Goal: Transaction & Acquisition: Book appointment/travel/reservation

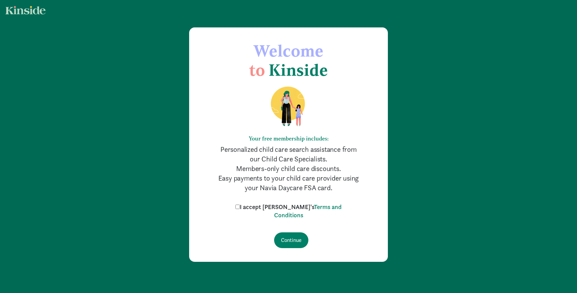
click at [253, 206] on label "I accept Kinside's Terms and Conditions" at bounding box center [289, 211] width 110 height 16
click at [240, 206] on input "I accept Kinside's Terms and Conditions" at bounding box center [237, 206] width 4 height 4
checkbox input "true"
click at [292, 243] on input "Continue" at bounding box center [291, 240] width 34 height 16
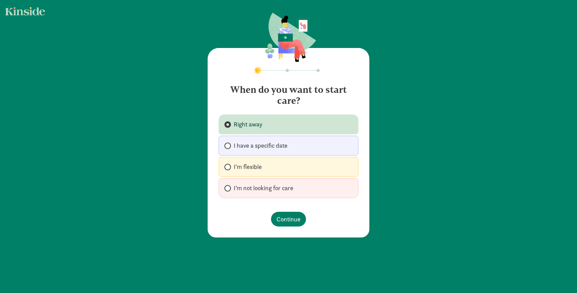
click at [237, 142] on span "I have a specific date" at bounding box center [261, 145] width 54 height 8
click at [229, 143] on input "I have a specific date" at bounding box center [226, 145] width 4 height 4
radio input "true"
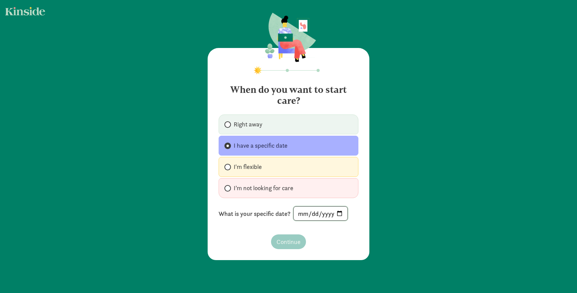
click at [304, 216] on input "date" at bounding box center [320, 213] width 54 height 14
click at [342, 212] on input "date" at bounding box center [320, 213] width 54 height 14
click at [340, 212] on input "date" at bounding box center [320, 213] width 54 height 14
type input "2025-09-29"
click at [292, 243] on span "Continue" at bounding box center [288, 241] width 24 height 9
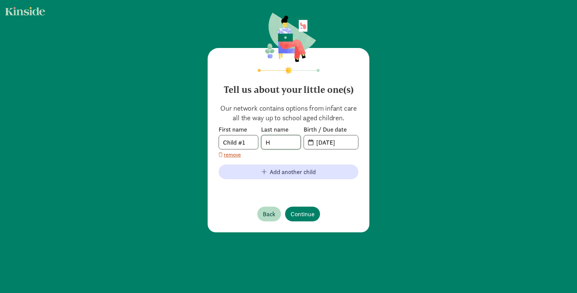
click at [281, 143] on input "H" at bounding box center [280, 142] width 39 height 14
click at [330, 145] on input "08-14-2025" at bounding box center [335, 142] width 46 height 14
click at [310, 143] on span "20-25-0814" at bounding box center [331, 142] width 54 height 14
click at [311, 143] on span "20-25-0814" at bounding box center [331, 142] width 54 height 14
click at [327, 140] on input "20-25-0814" at bounding box center [335, 142] width 46 height 14
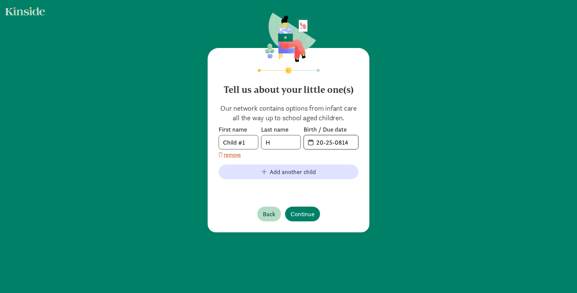
click at [332, 141] on input "20-25-0814" at bounding box center [335, 142] width 46 height 14
click at [346, 143] on input "20-25-0814" at bounding box center [335, 142] width 46 height 14
click at [312, 144] on input "20-25-0814" at bounding box center [335, 142] width 46 height 14
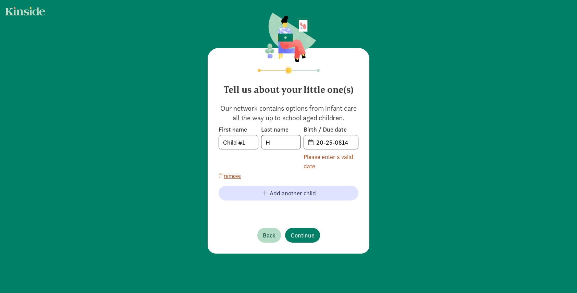
drag, startPoint x: 309, startPoint y: 143, endPoint x: 313, endPoint y: 143, distance: 3.8
click at [313, 143] on span "20-25-0814" at bounding box center [331, 142] width 54 height 14
drag, startPoint x: 347, startPoint y: 146, endPoint x: 317, endPoint y: 139, distance: 30.4
click at [317, 139] on input "20-25-0814" at bounding box center [335, 142] width 46 height 14
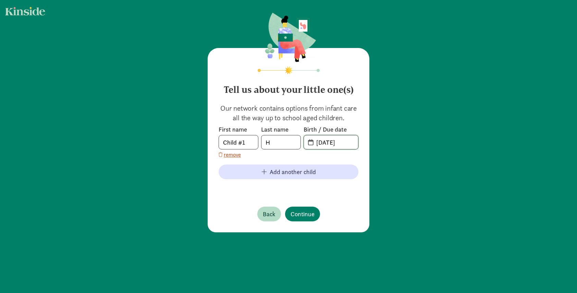
type input "01-20-2025"
click at [251, 142] on input "Child #1" at bounding box center [238, 142] width 39 height 14
type input "Arlo"
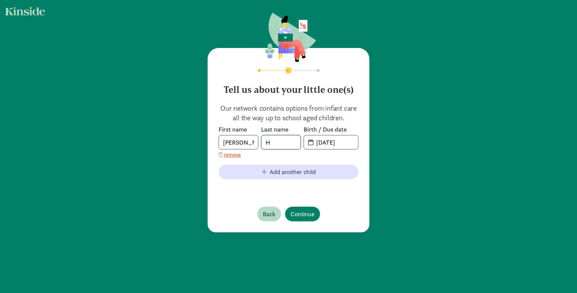
click at [277, 147] on input "H" at bounding box center [280, 142] width 39 height 14
type input "Huang"
click at [232, 191] on footer at bounding box center [288, 189] width 140 height 8
click at [306, 208] on button "Continue" at bounding box center [302, 213] width 35 height 15
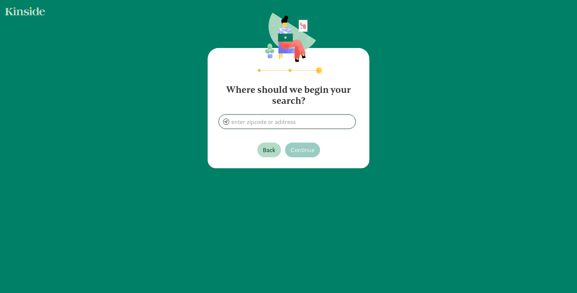
click at [306, 123] on input at bounding box center [287, 122] width 136 height 14
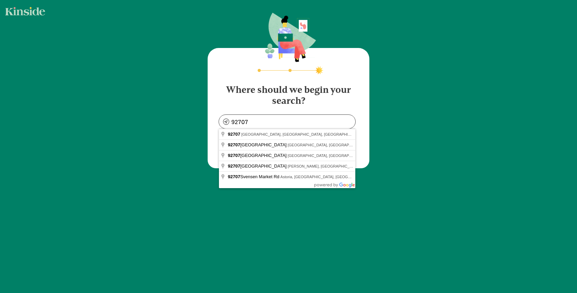
type input "Santa Ana, CA 92707, USA"
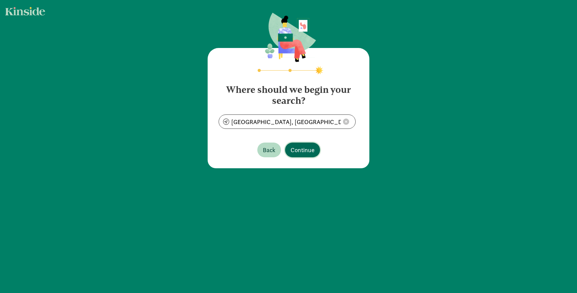
click at [298, 149] on span "Continue" at bounding box center [302, 149] width 24 height 9
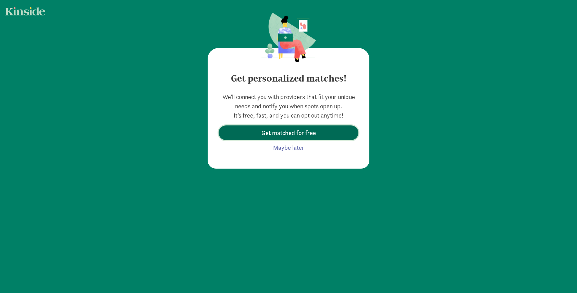
click at [310, 134] on span "Get matched for free" at bounding box center [288, 132] width 54 height 9
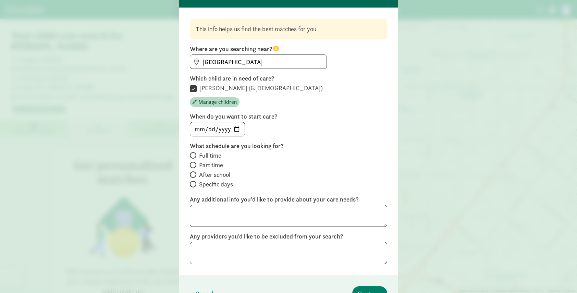
scroll to position [40, 0]
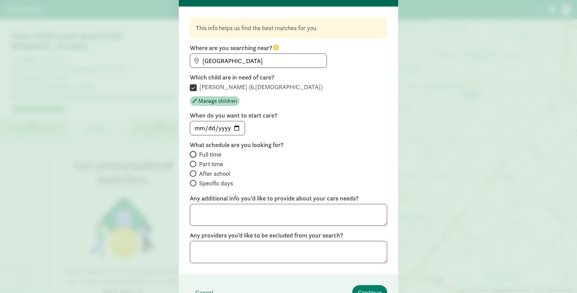
click at [191, 154] on input "Full time" at bounding box center [192, 154] width 4 height 4
radio input "true"
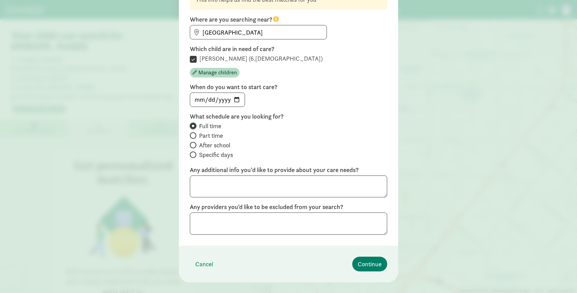
scroll to position [70, 0]
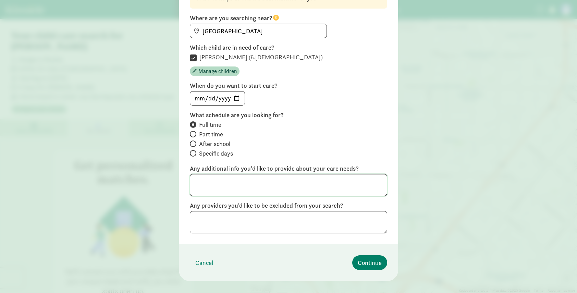
click at [320, 187] on textarea at bounding box center [288, 185] width 197 height 22
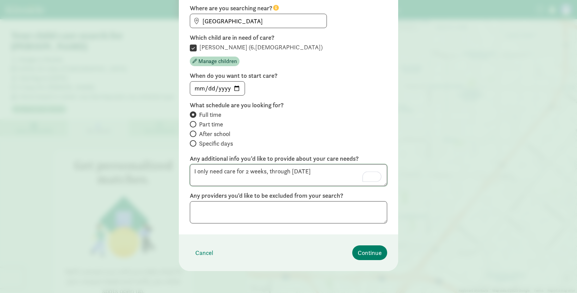
type textarea "I only need care for 2 weeks, through October 10"
click at [271, 219] on textarea "To enrich screen reader interactions, please activate Accessibility in Grammarl…" at bounding box center [288, 212] width 197 height 22
type textarea "no"
click at [280, 240] on footer "Cancel Continue" at bounding box center [288, 252] width 219 height 37
click at [373, 252] on span "Continue" at bounding box center [369, 252] width 24 height 9
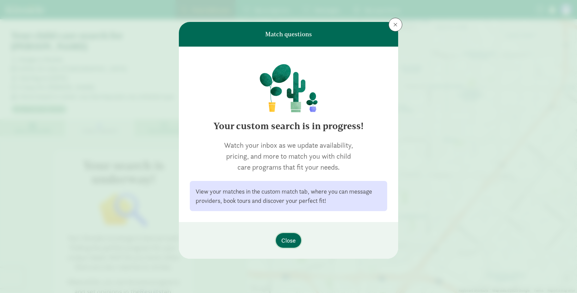
scroll to position [0, 0]
click at [288, 241] on span "Close" at bounding box center [288, 240] width 14 height 9
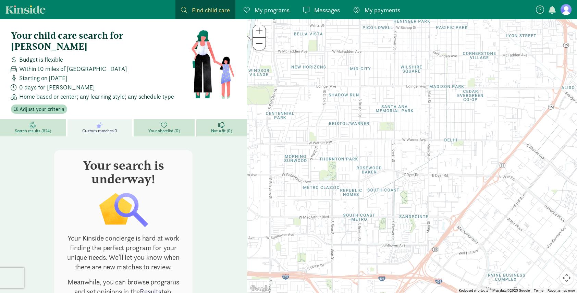
scroll to position [22, 0]
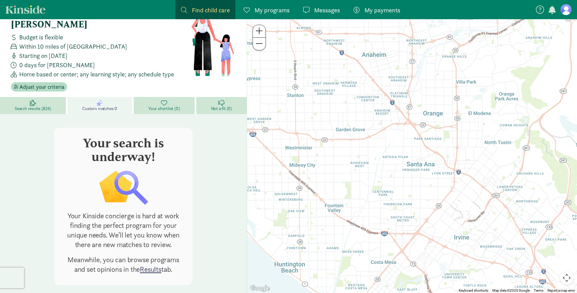
drag, startPoint x: 414, startPoint y: 109, endPoint x: 415, endPoint y: 150, distance: 41.4
click at [415, 150] on div at bounding box center [412, 156] width 330 height 274
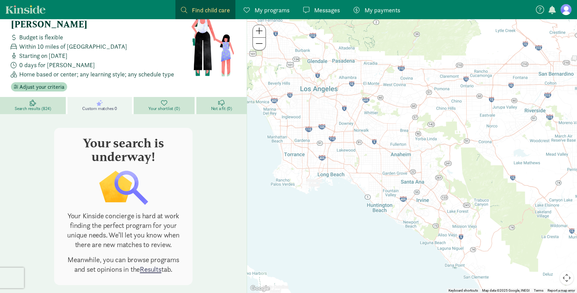
drag, startPoint x: 416, startPoint y: 107, endPoint x: 411, endPoint y: 135, distance: 27.8
click at [411, 135] on div at bounding box center [412, 156] width 330 height 274
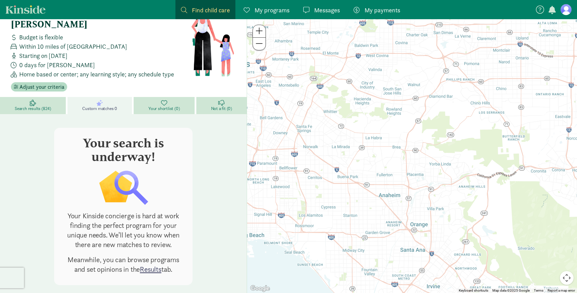
drag, startPoint x: 414, startPoint y: 117, endPoint x: 414, endPoint y: 139, distance: 21.9
click at [414, 139] on div at bounding box center [412, 156] width 330 height 274
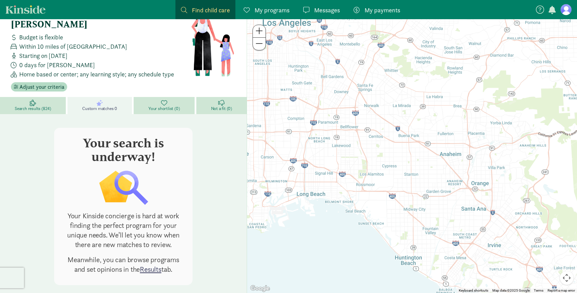
drag, startPoint x: 354, startPoint y: 115, endPoint x: 413, endPoint y: 116, distance: 59.2
click at [413, 116] on div at bounding box center [412, 156] width 330 height 274
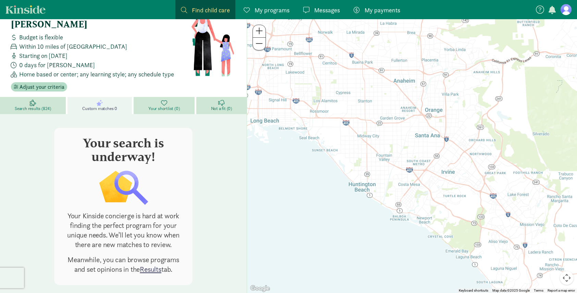
drag, startPoint x: 437, startPoint y: 181, endPoint x: 389, endPoint y: 108, distance: 88.0
click at [389, 108] on div at bounding box center [412, 156] width 330 height 274
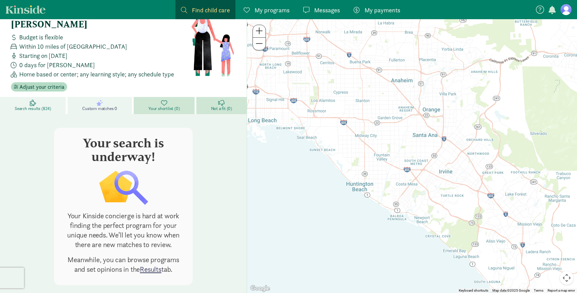
click at [37, 106] on span "Search results (824)" at bounding box center [33, 108] width 36 height 5
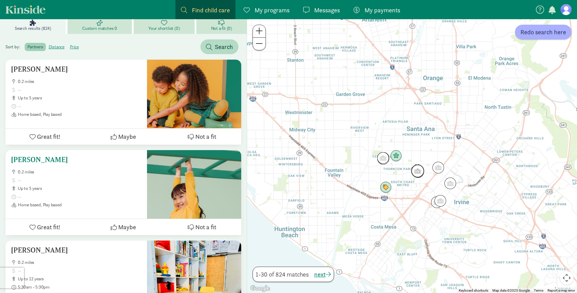
scroll to position [12, 0]
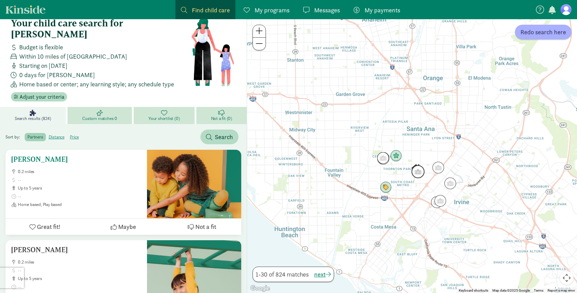
click at [117, 185] on span "up to 5 years" at bounding box center [80, 187] width 124 height 5
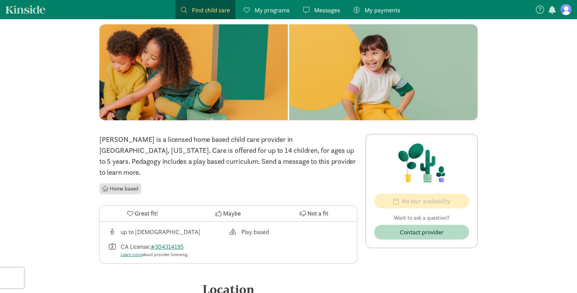
scroll to position [43, 0]
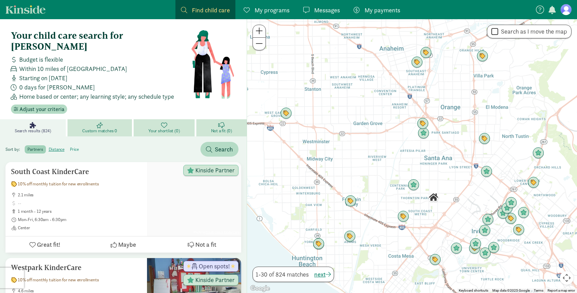
click at [77, 145] on label "price" at bounding box center [74, 149] width 14 height 8
click at [70, 147] on input "price" at bounding box center [70, 147] width 0 height 0
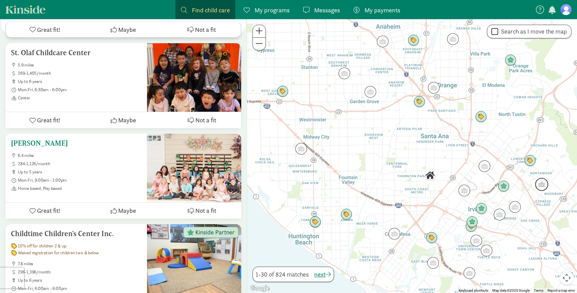
scroll to position [685, 0]
click at [98, 161] on span "284-1,126/month" at bounding box center [80, 163] width 124 height 5
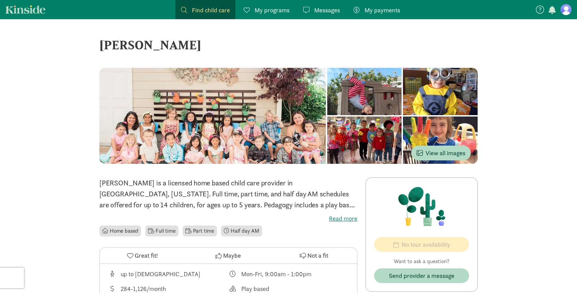
click at [349, 221] on label "Read more" at bounding box center [228, 218] width 258 height 8
click at [0, 0] on input "Read more" at bounding box center [0, 0] width 0 height 0
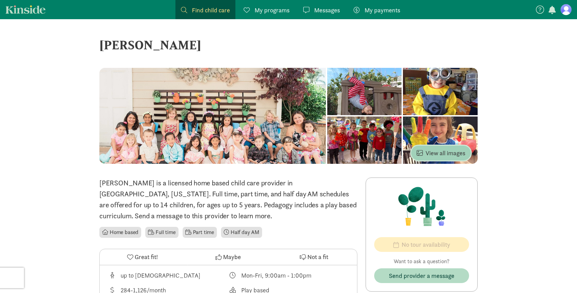
click at [450, 151] on span "View all images" at bounding box center [440, 152] width 49 height 9
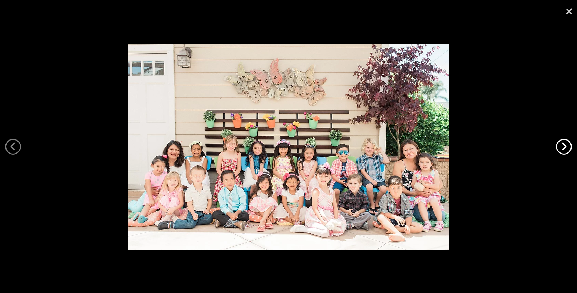
click at [559, 146] on link "›" at bounding box center [564, 147] width 16 height 16
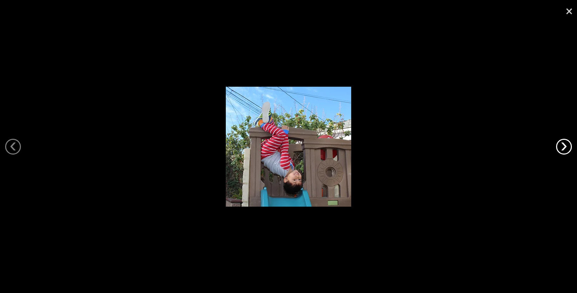
click at [559, 146] on link "›" at bounding box center [564, 147] width 16 height 16
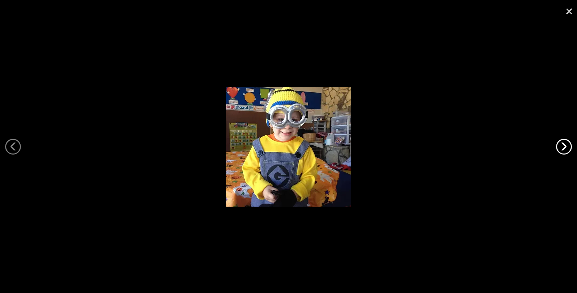
click at [559, 146] on link "›" at bounding box center [564, 147] width 16 height 16
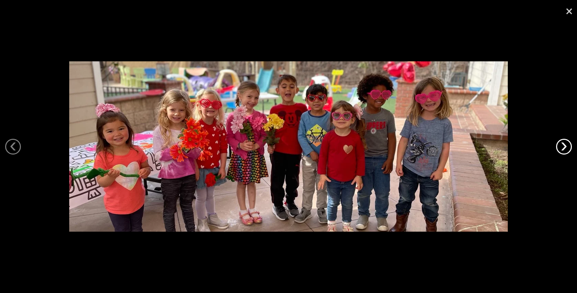
click at [559, 146] on link "›" at bounding box center [564, 147] width 16 height 16
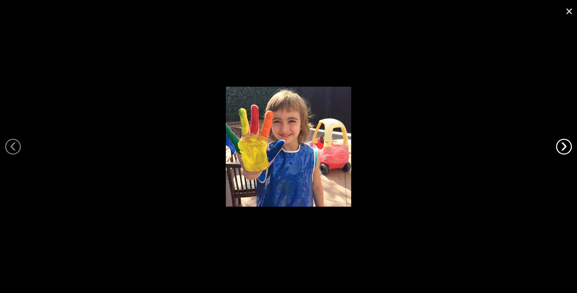
click at [559, 146] on link "›" at bounding box center [564, 147] width 16 height 16
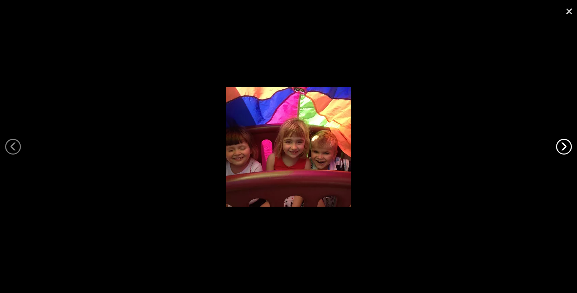
click at [559, 146] on link "›" at bounding box center [564, 147] width 16 height 16
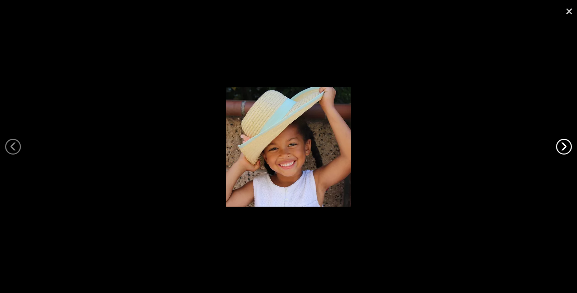
click at [559, 146] on link "›" at bounding box center [564, 147] width 16 height 16
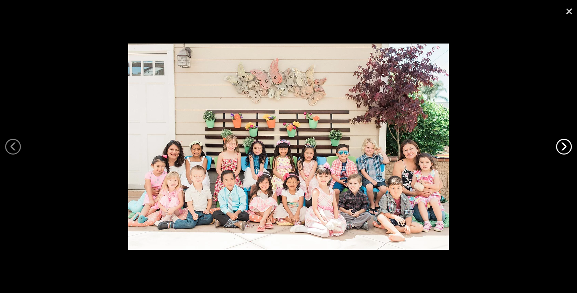
click at [559, 146] on link "›" at bounding box center [564, 147] width 16 height 16
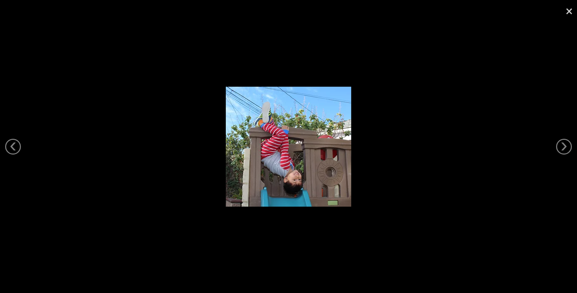
click at [153, 37] on div at bounding box center [288, 146] width 577 height 293
click at [567, 9] on link "×" at bounding box center [569, 10] width 16 height 21
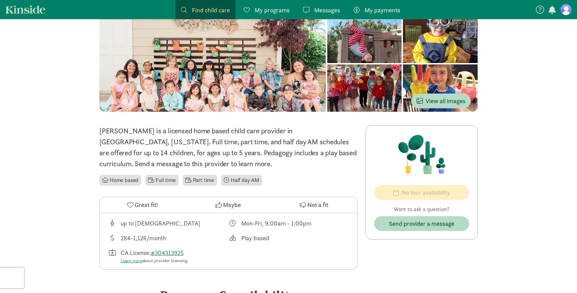
scroll to position [52, 0]
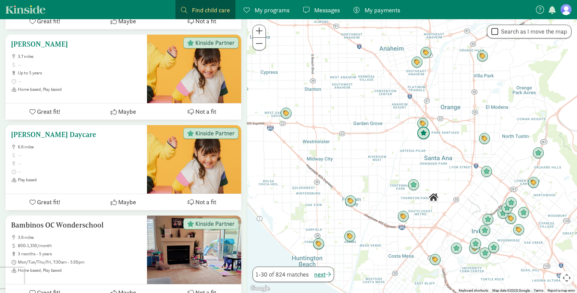
scroll to position [643, 0]
